Goal: Task Accomplishment & Management: Use online tool/utility

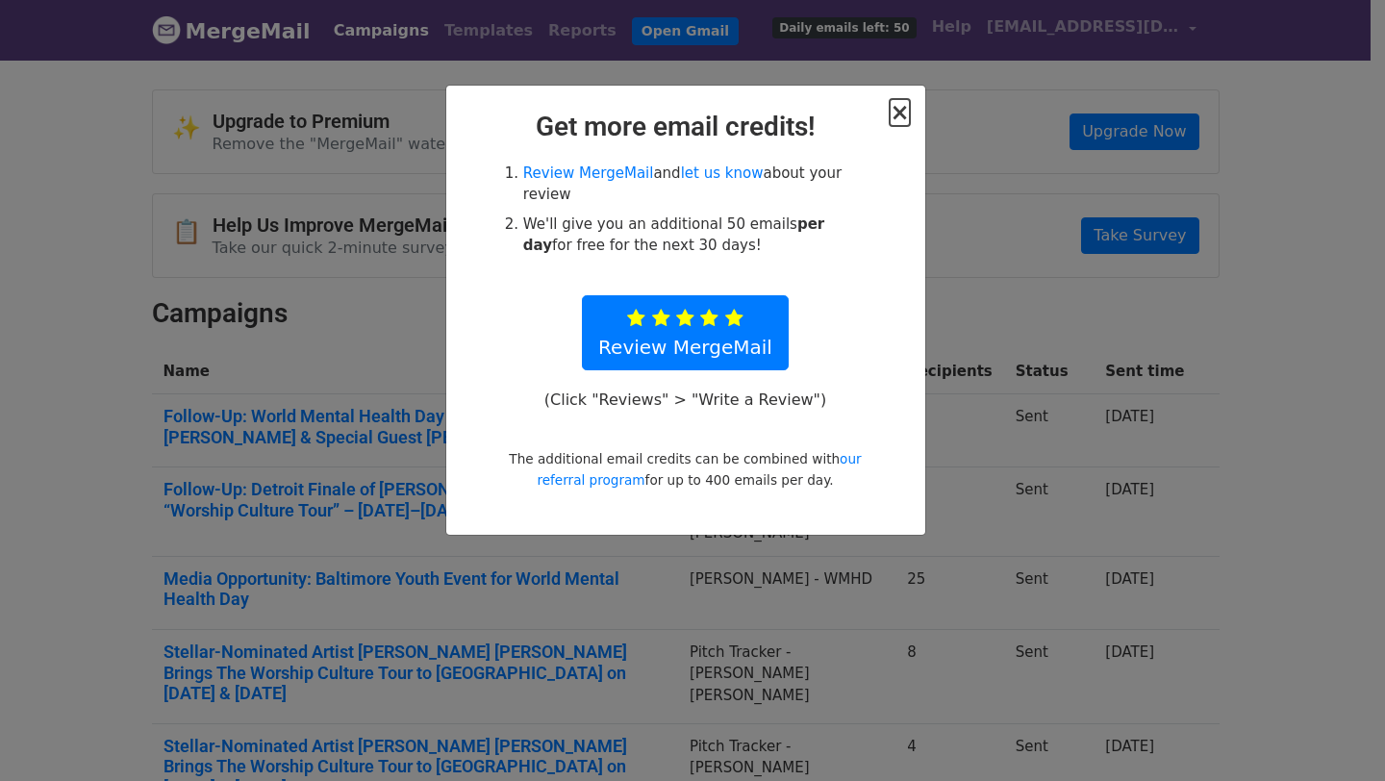
click at [903, 108] on span "×" at bounding box center [899, 112] width 19 height 27
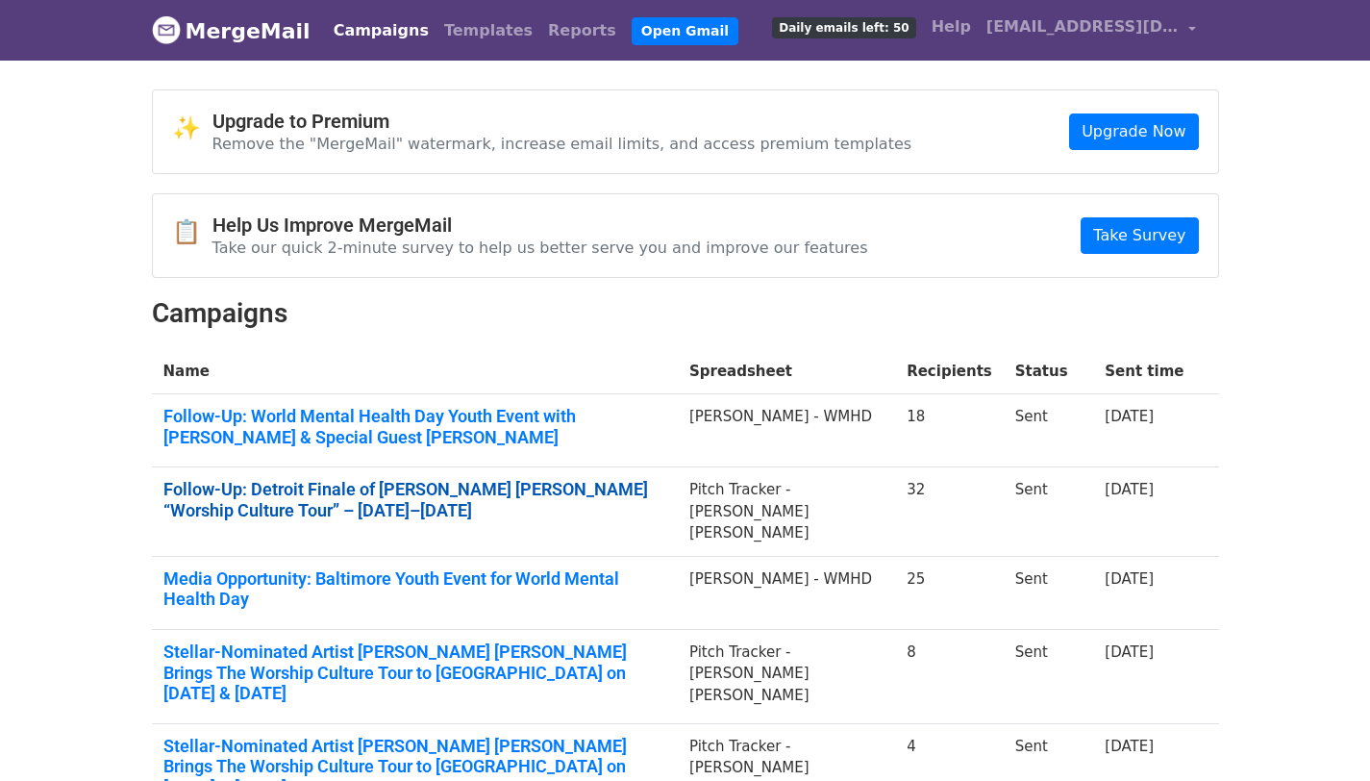
click at [315, 490] on link "Follow-Up: Detroit Finale of Jordan G. Welch’s “Worship Culture Tour” – Oct. 17…" at bounding box center [414, 499] width 503 height 41
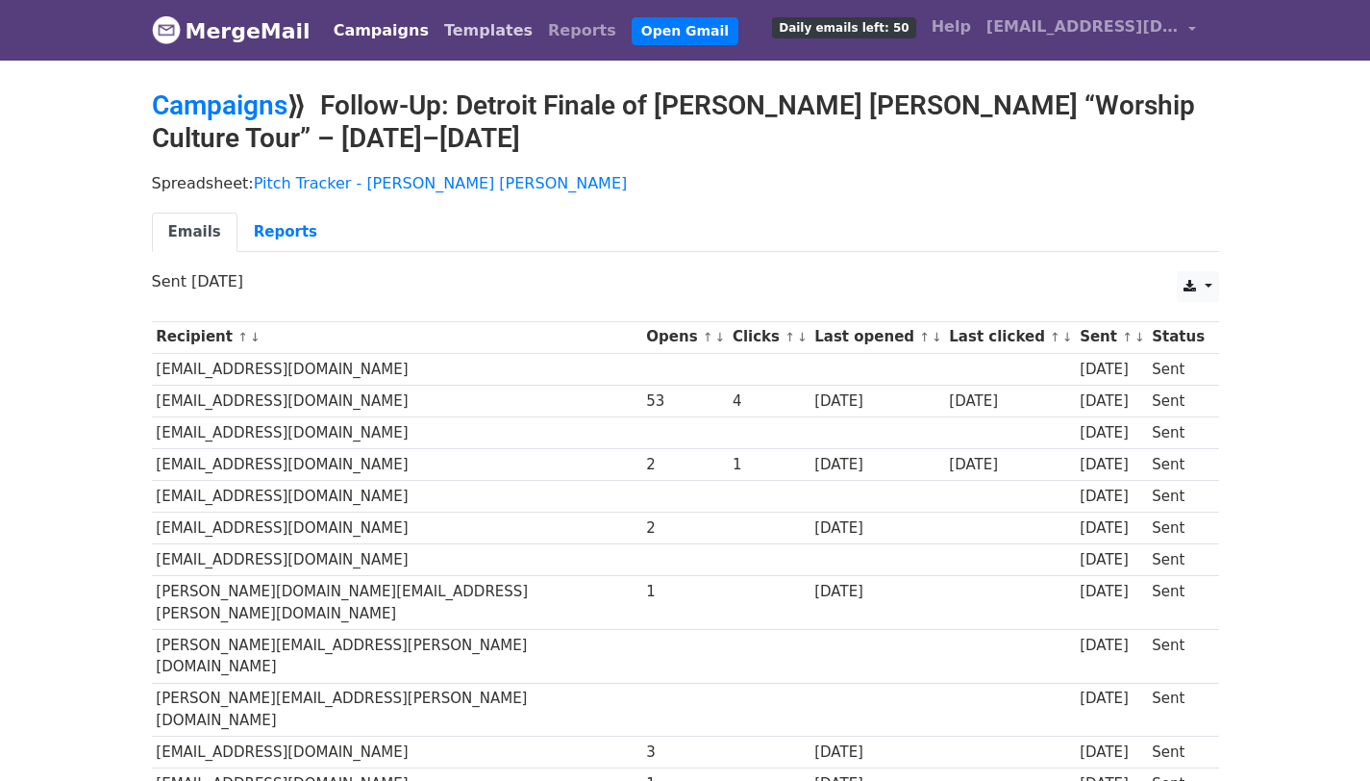
click at [452, 33] on link "Templates" at bounding box center [489, 31] width 104 height 38
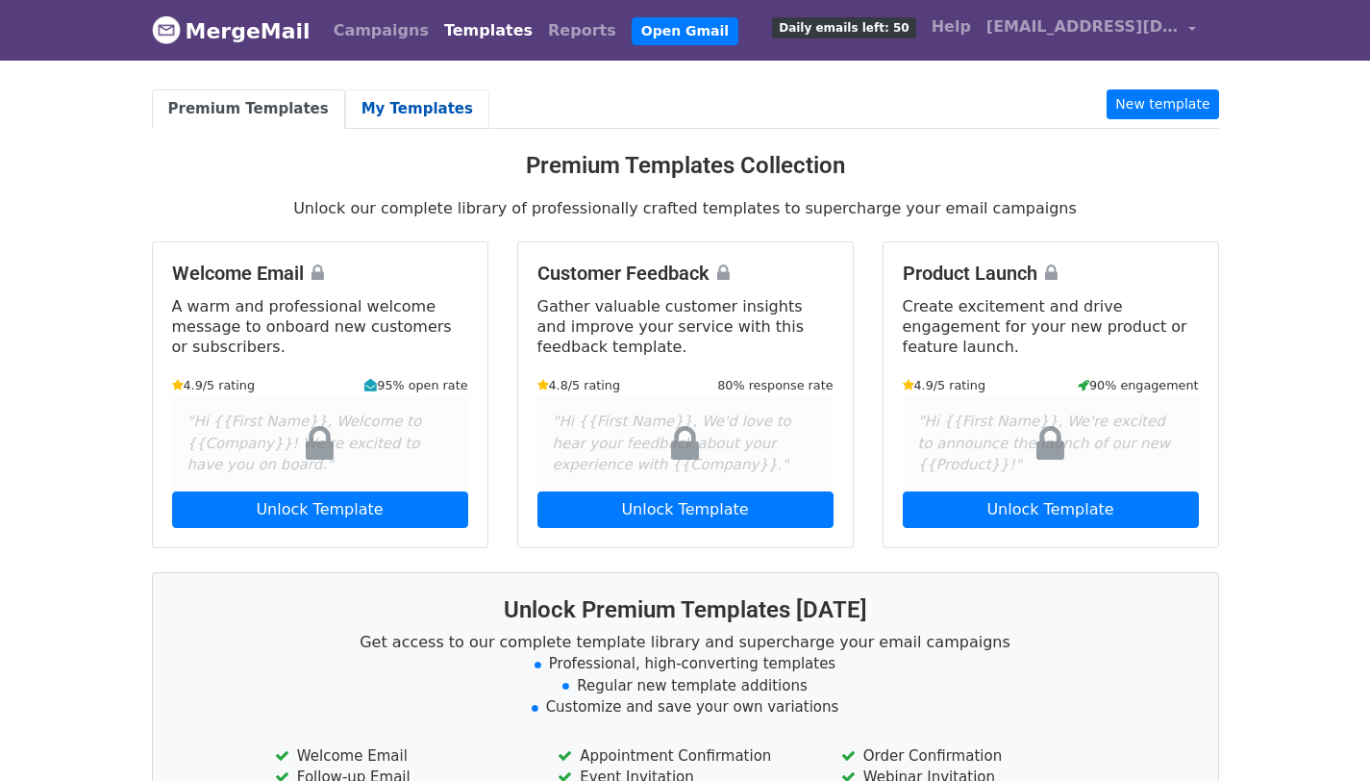
click at [378, 97] on link "My Templates" at bounding box center [417, 108] width 144 height 39
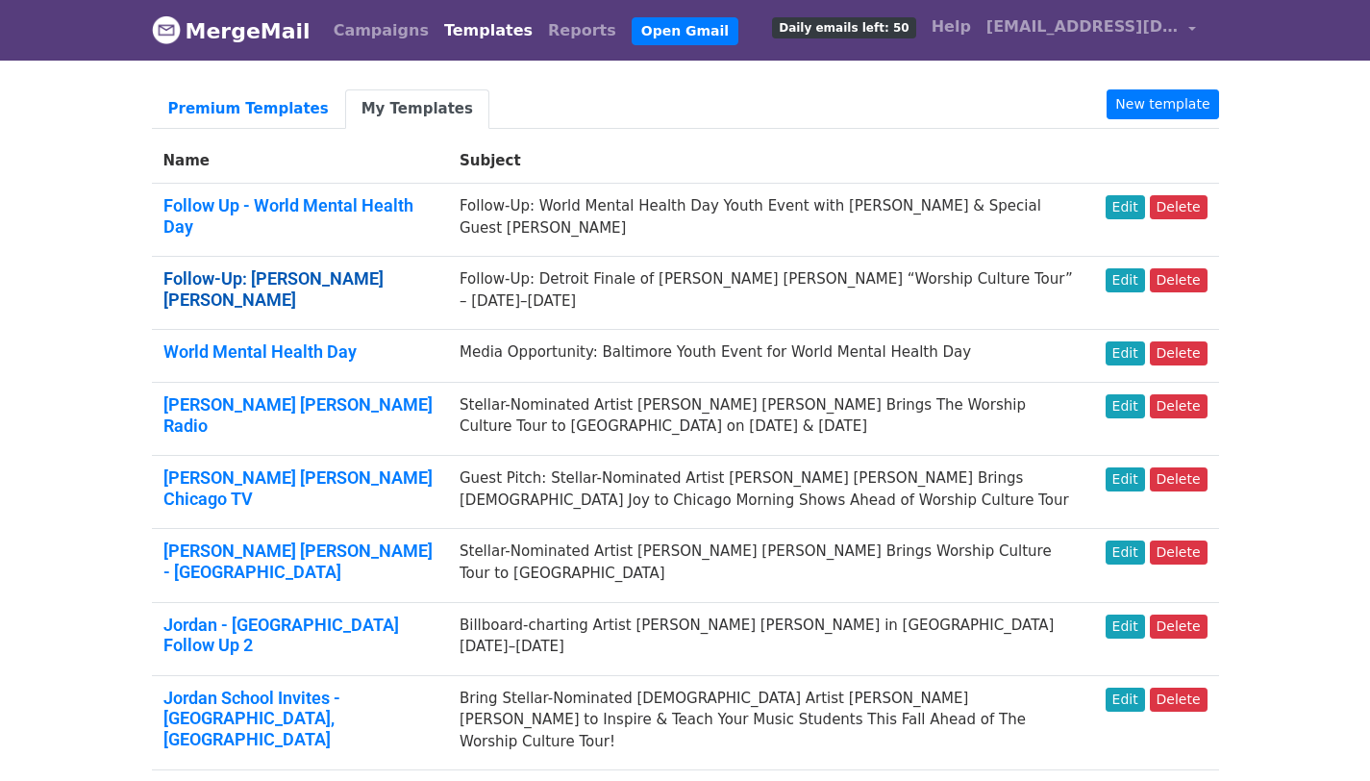
click at [250, 277] on link "Follow-Up: Jordan G. Welch" at bounding box center [273, 288] width 220 height 41
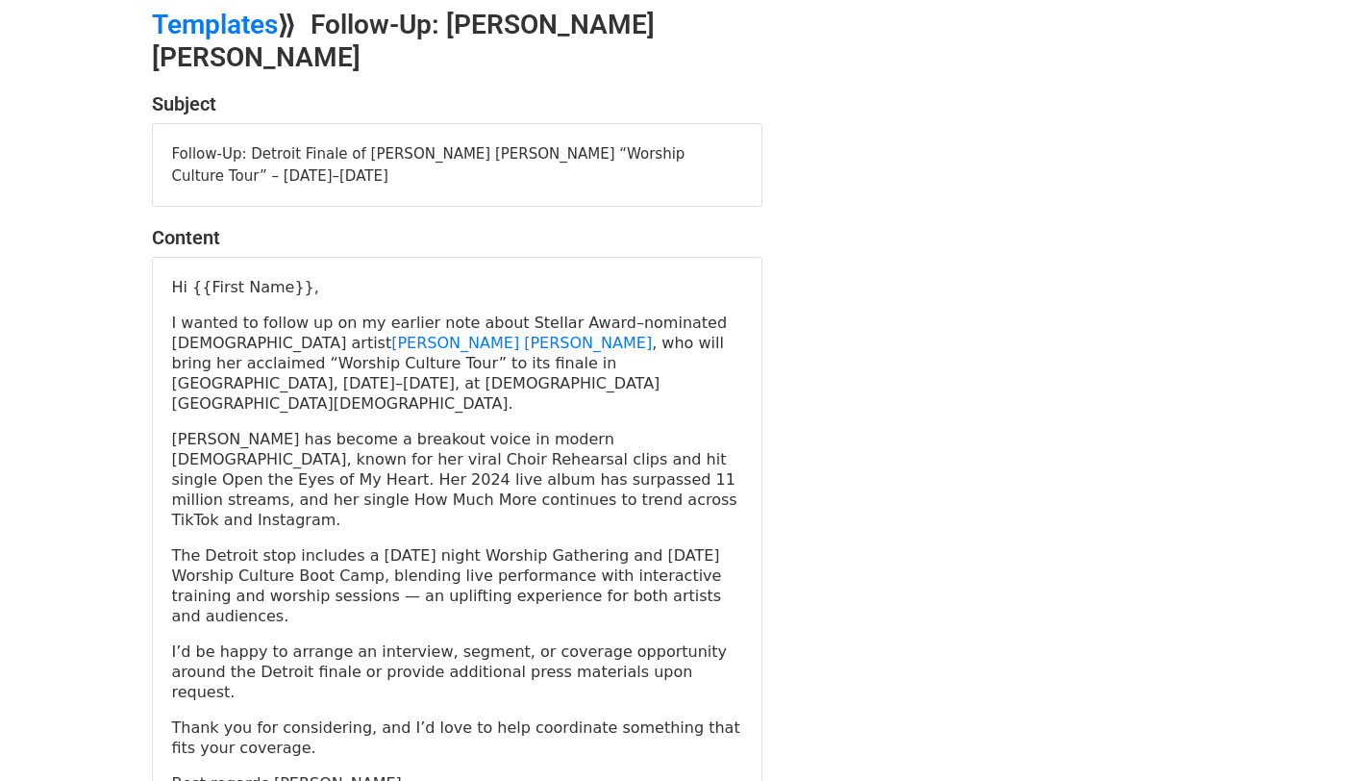
scroll to position [114, 0]
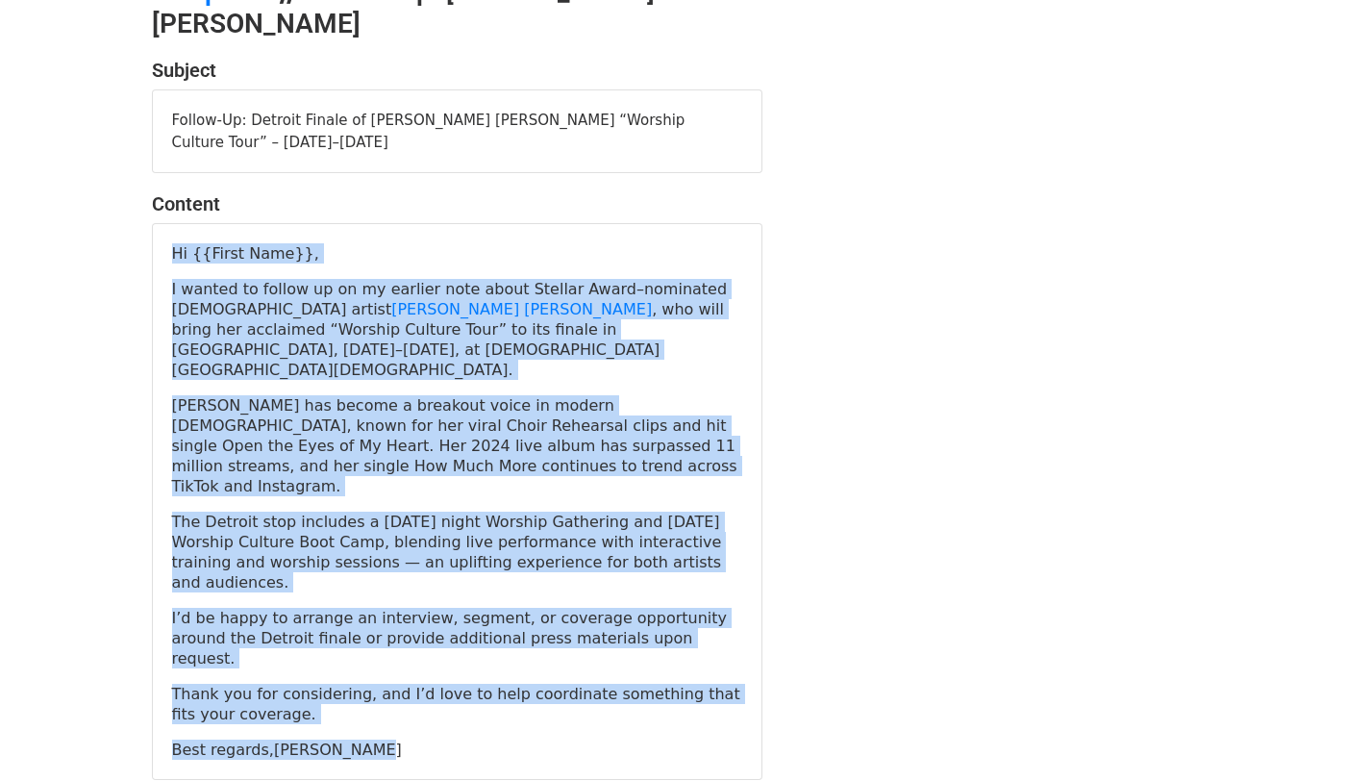
drag, startPoint x: 404, startPoint y: 597, endPoint x: 148, endPoint y: 197, distance: 474.9
click at [148, 197] on div "Subject Follow-Up: Detroit Finale of Jordan G. Welch’s “Worship Culture Tour” –…" at bounding box center [458, 419] width 640 height 721
copy div "Hi {{First Name}}, I wanted to follow up on my earlier note about Stellar Award…"
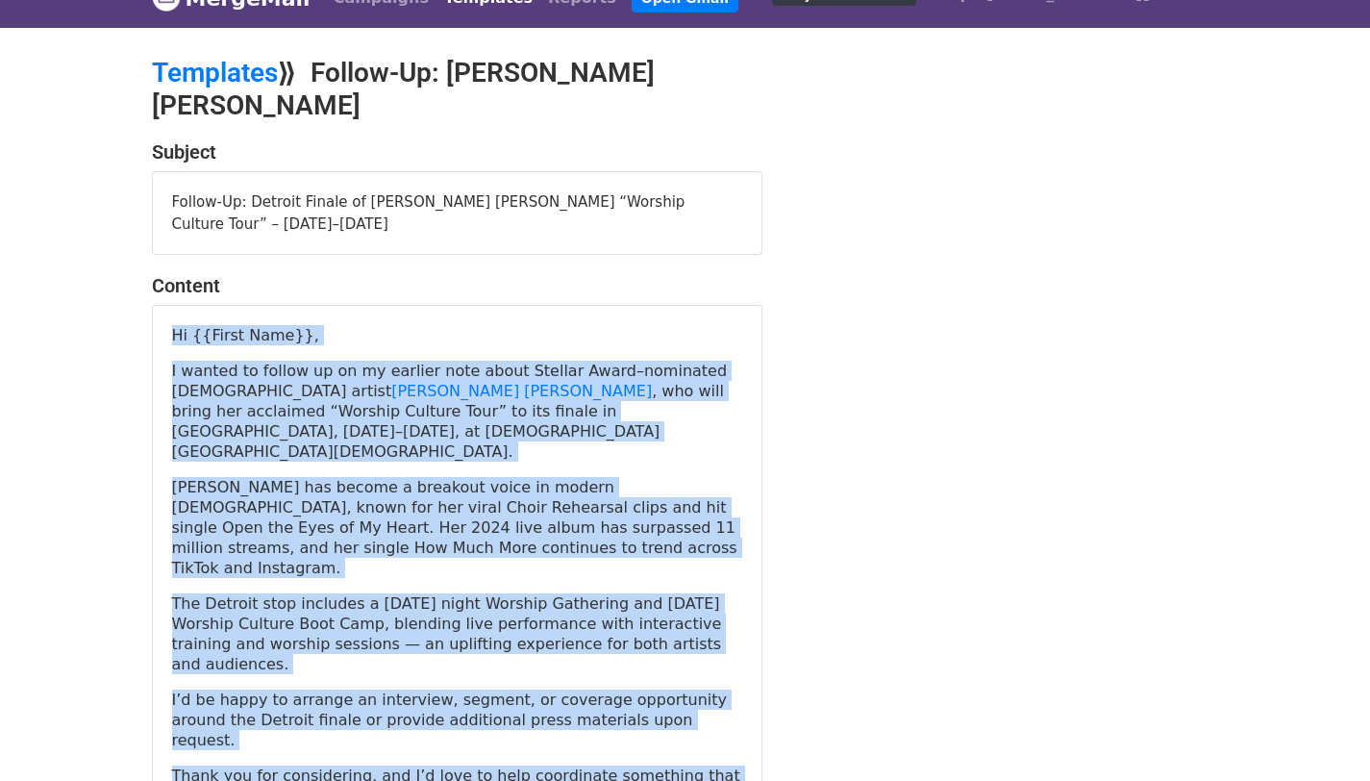
scroll to position [0, 0]
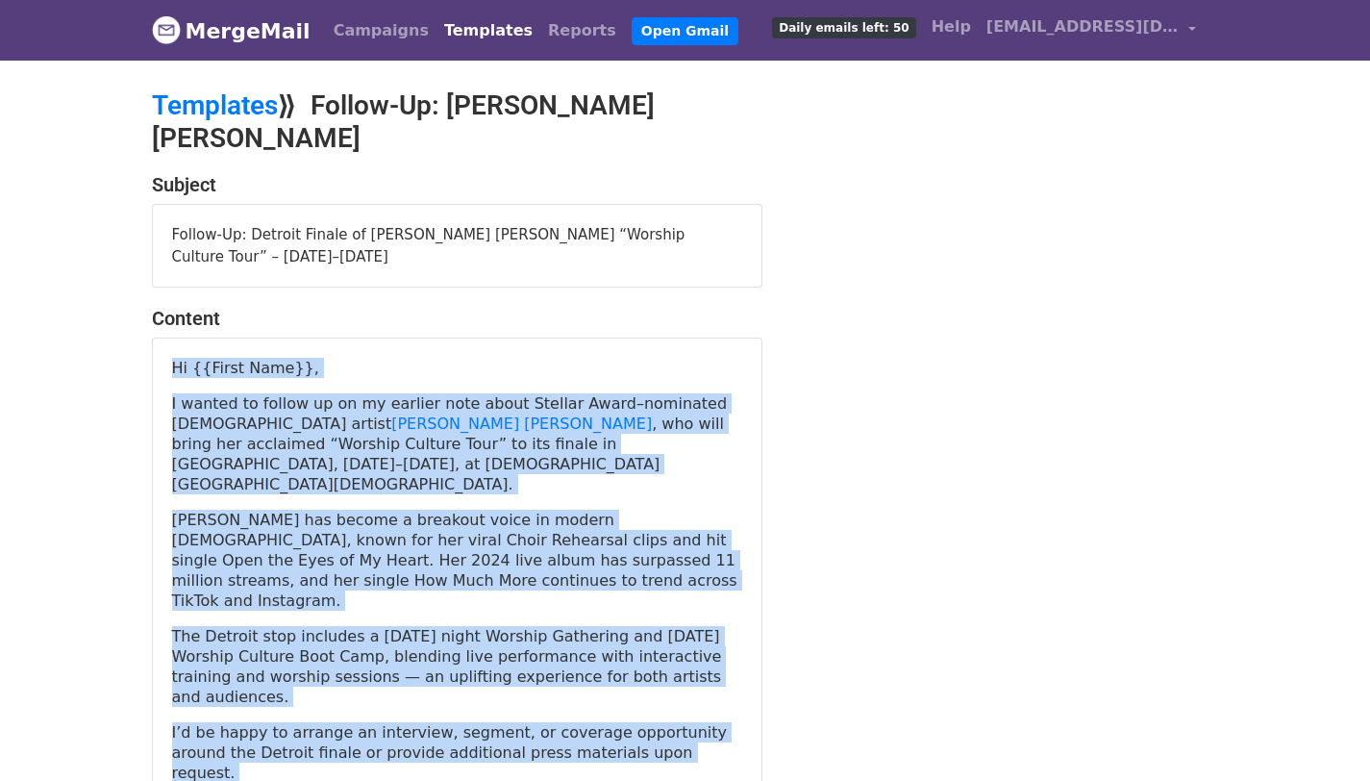
click at [470, 29] on link "Templates" at bounding box center [489, 31] width 104 height 38
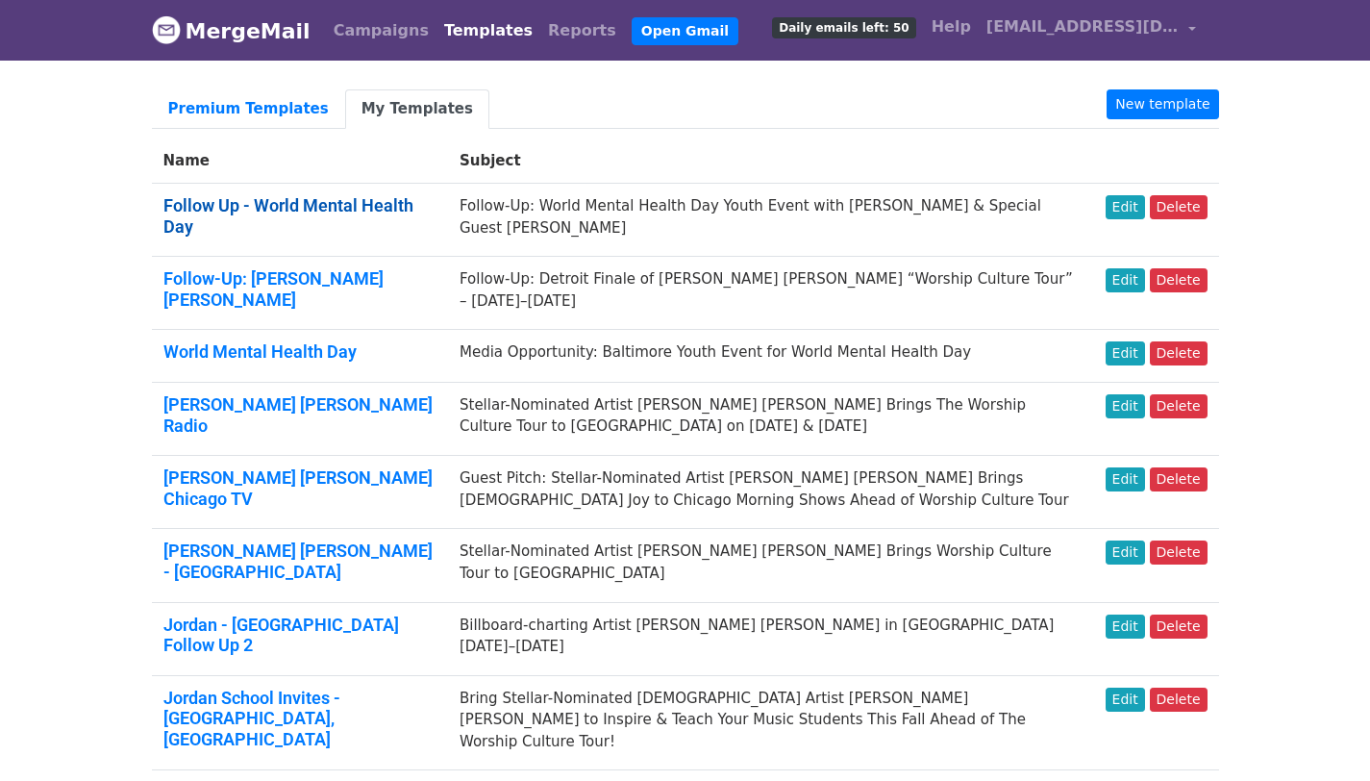
click at [283, 208] on link "Follow Up - World Mental Health Day" at bounding box center [288, 215] width 250 height 41
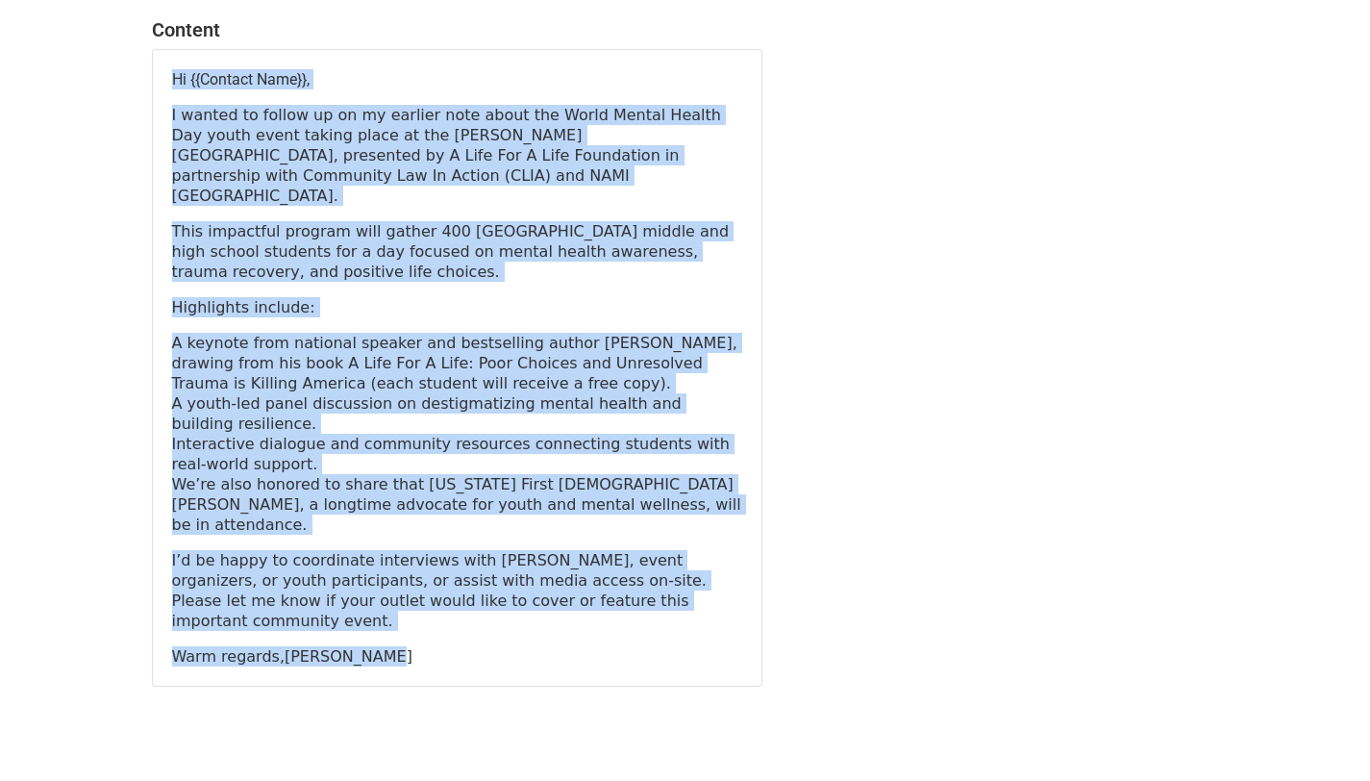
drag, startPoint x: 387, startPoint y: 595, endPoint x: 157, endPoint y: 51, distance: 590.9
click at [157, 51] on div "Hi {{Contact Name}}, I wanted to follow up on my earlier note about the World M…" at bounding box center [457, 368] width 609 height 636
copy div "Hi {{Contact Name}}, I wanted to follow up on my earlier note about the World M…"
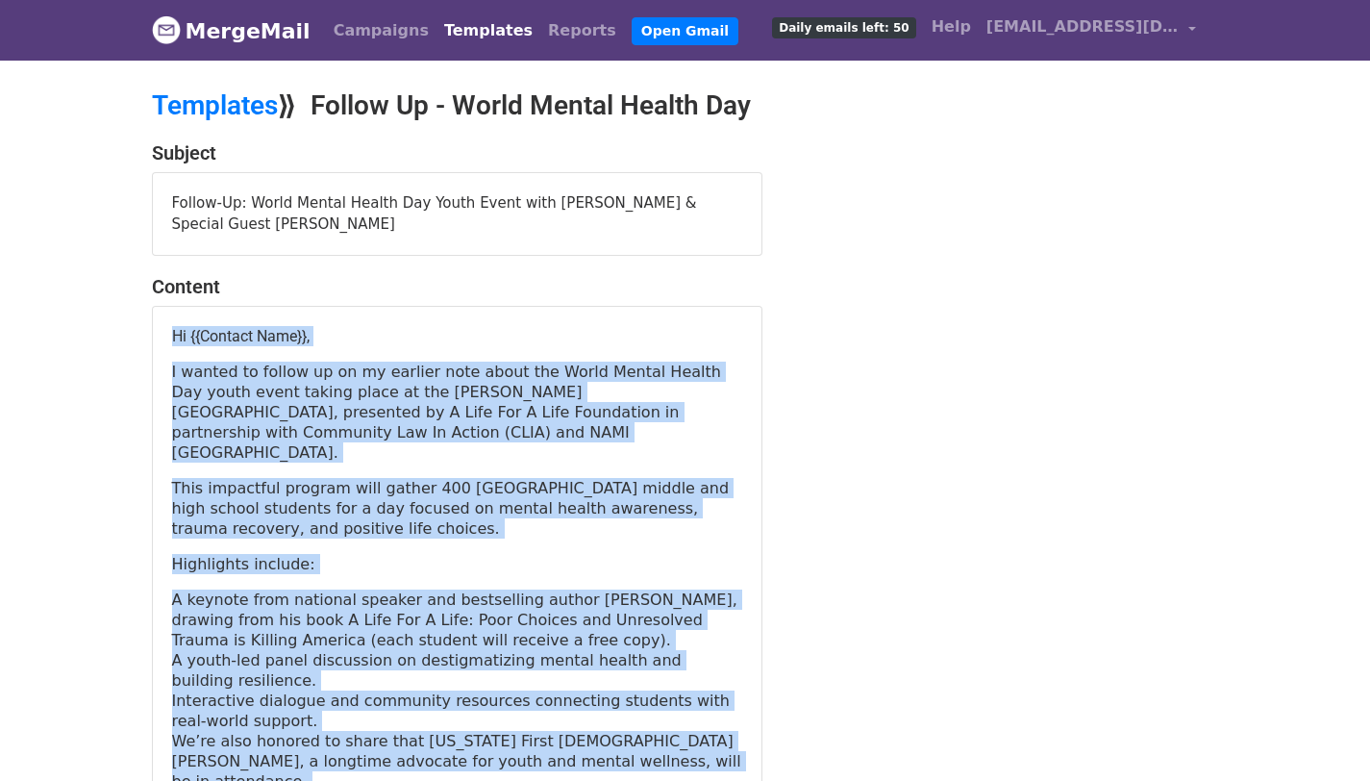
click at [470, 36] on link "Templates" at bounding box center [489, 31] width 104 height 38
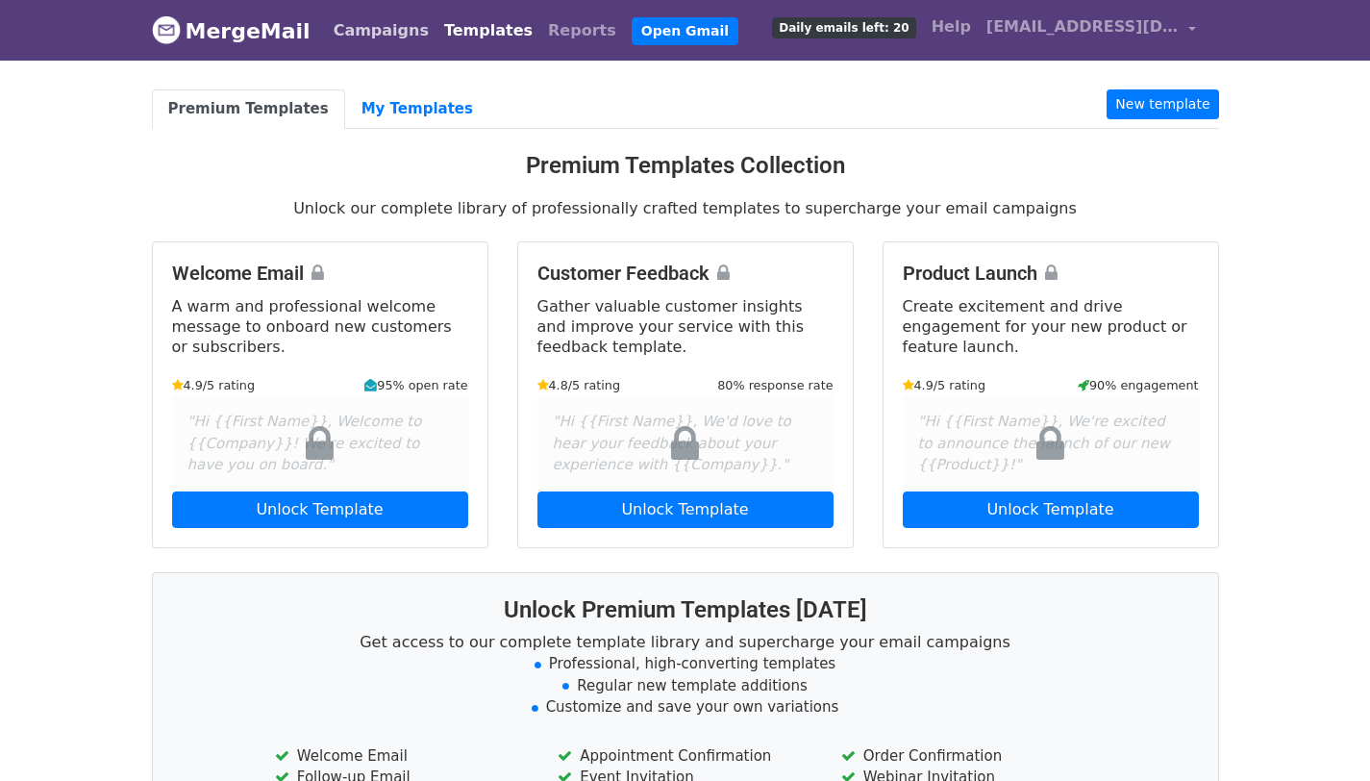
click at [369, 33] on link "Campaigns" at bounding box center [381, 31] width 111 height 38
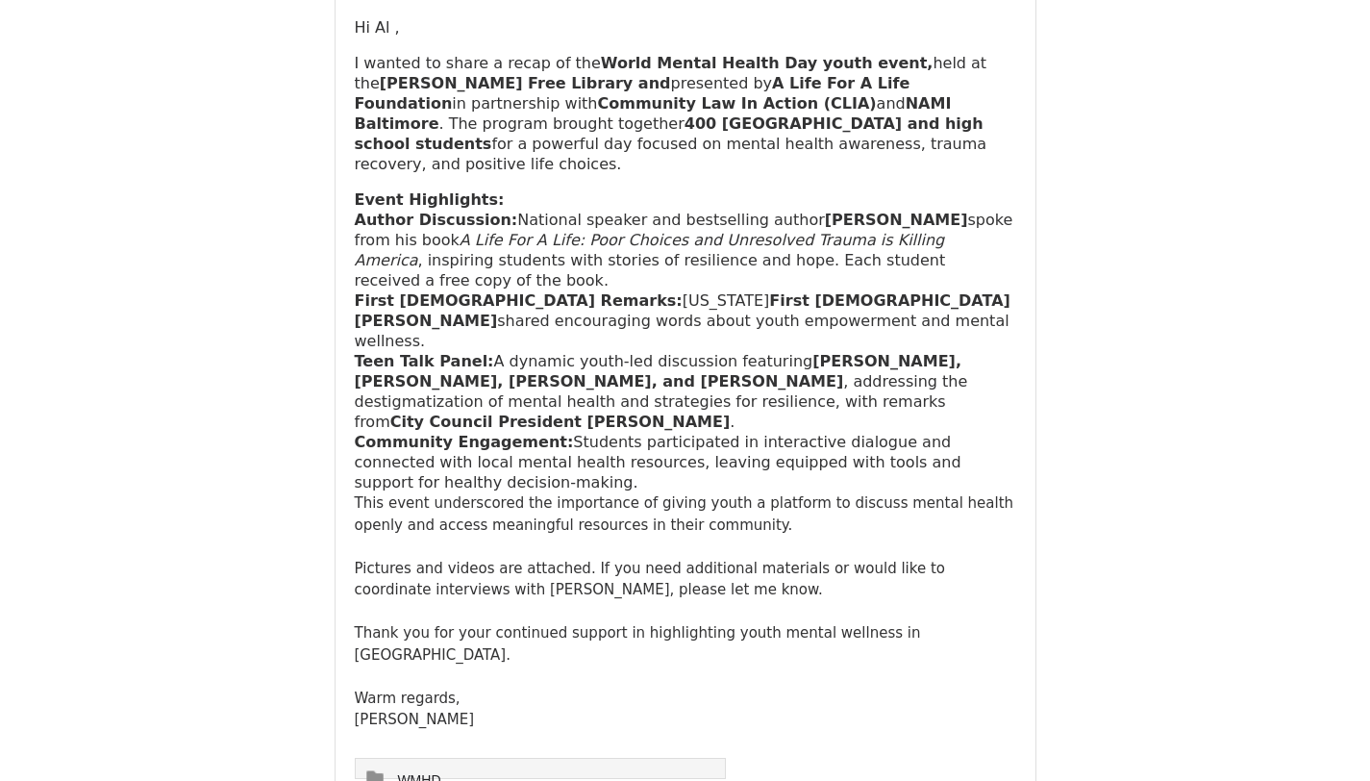
scroll to position [319, 0]
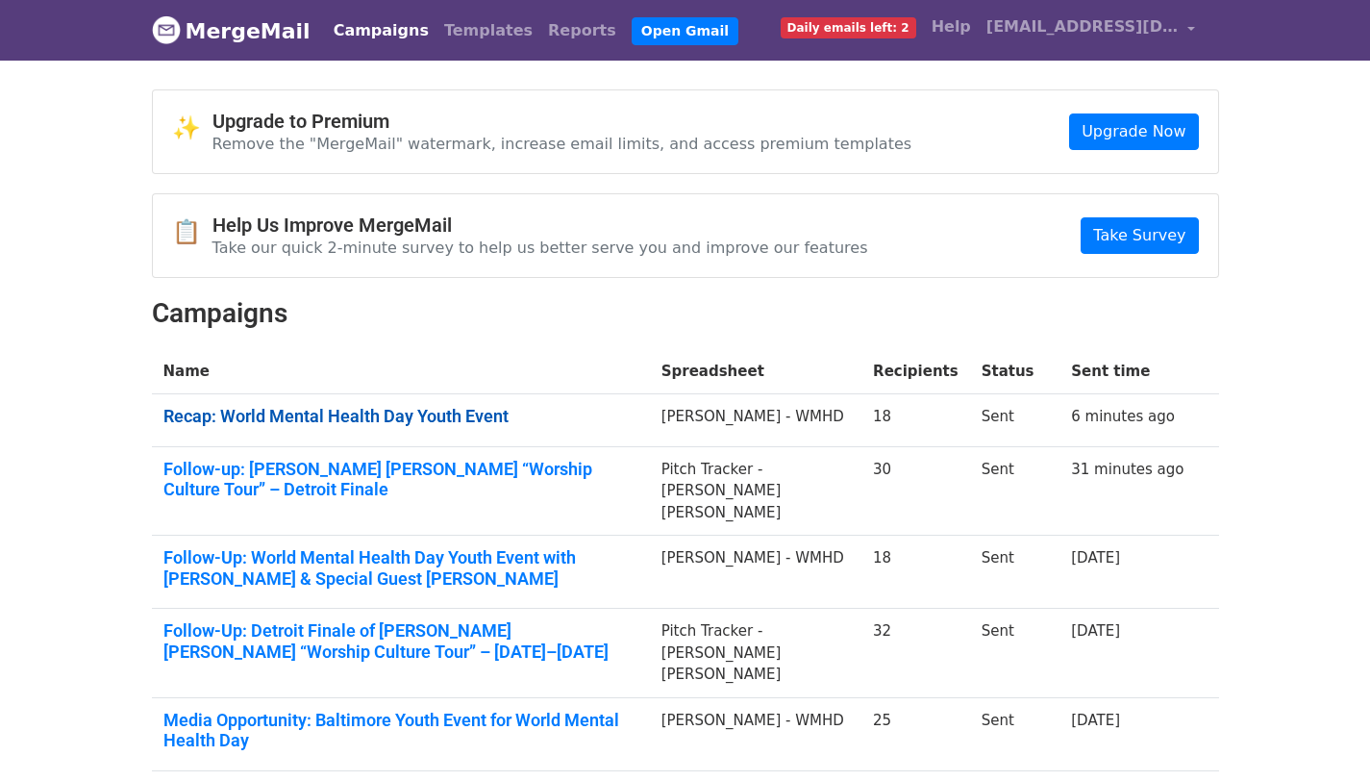
click at [415, 419] on link "Recap: World Mental Health Day Youth Event" at bounding box center [400, 416] width 475 height 21
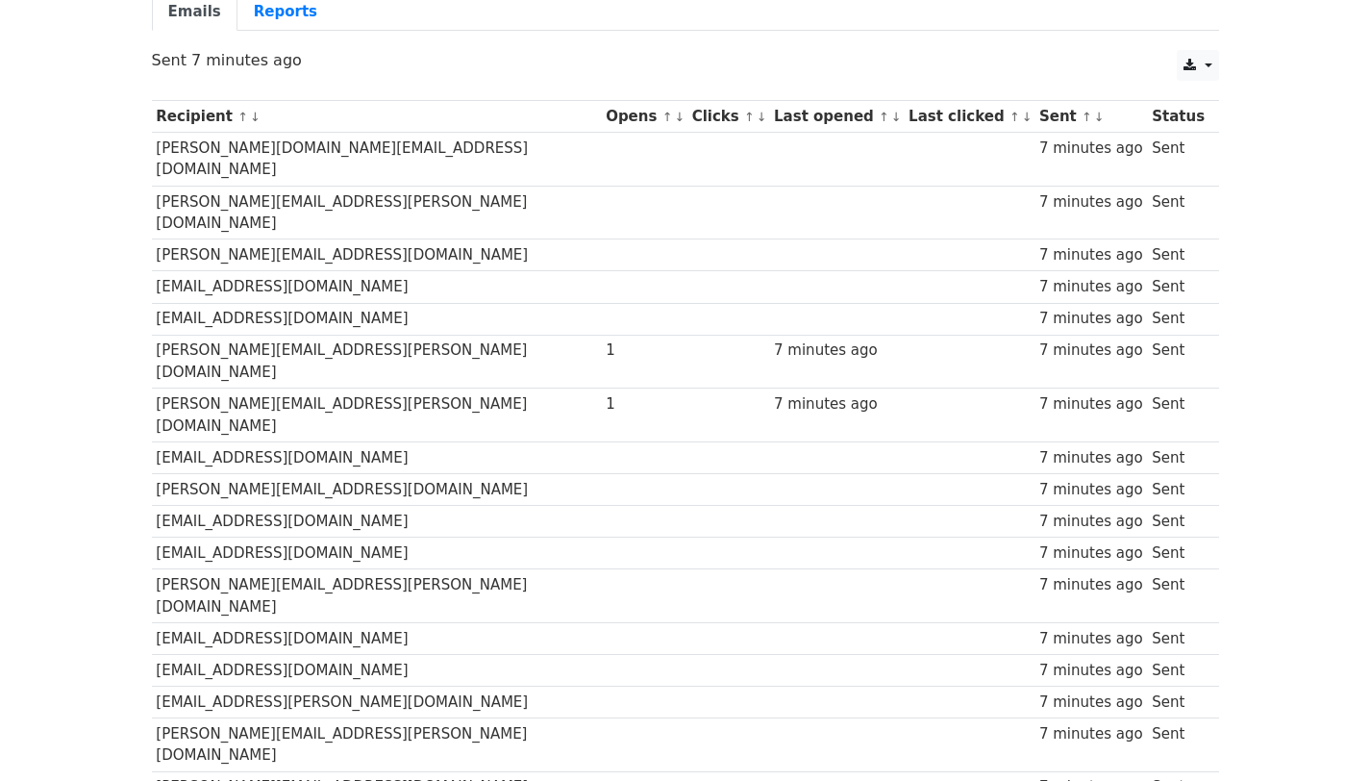
scroll to position [189, 0]
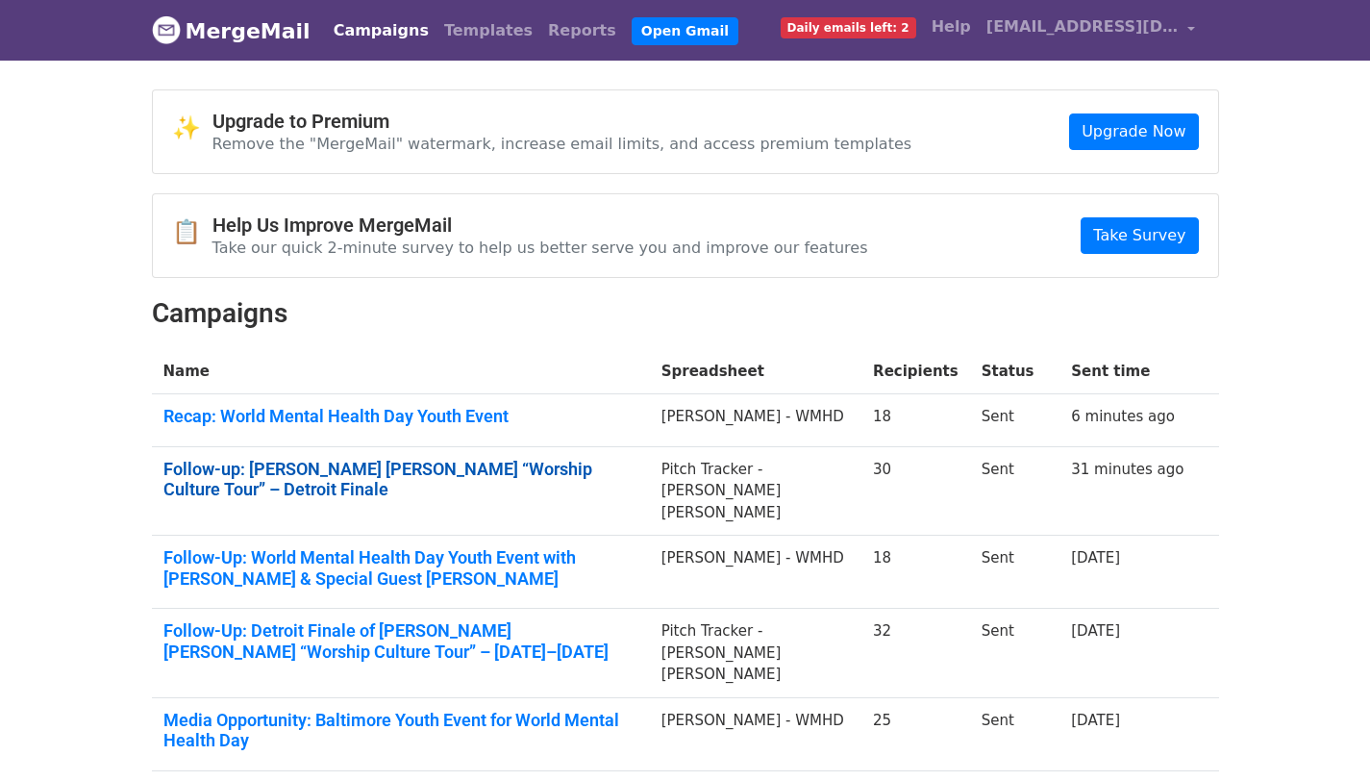
click at [360, 465] on link "Follow-up: Jordan G. Welch “Worship Culture Tour” – Detroit Finale" at bounding box center [400, 479] width 475 height 41
